Goal: Information Seeking & Learning: Learn about a topic

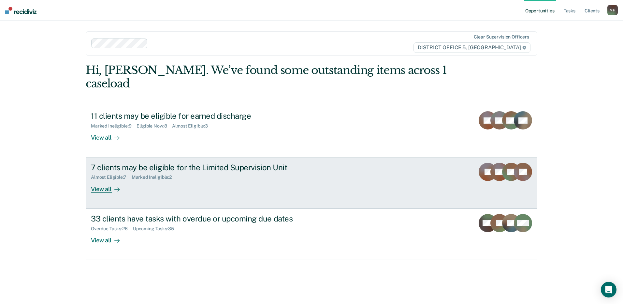
click at [272, 167] on div "7 clients may be eligible for the Limited Supervision Unit Almost Eligible : 7 …" at bounding box center [213, 178] width 244 height 30
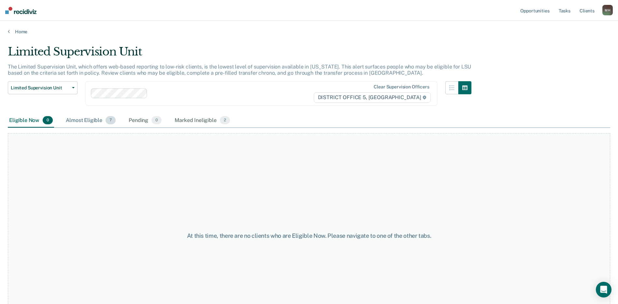
click at [106, 121] on span "7" at bounding box center [111, 120] width 10 height 8
